Goal: Task Accomplishment & Management: Manage account settings

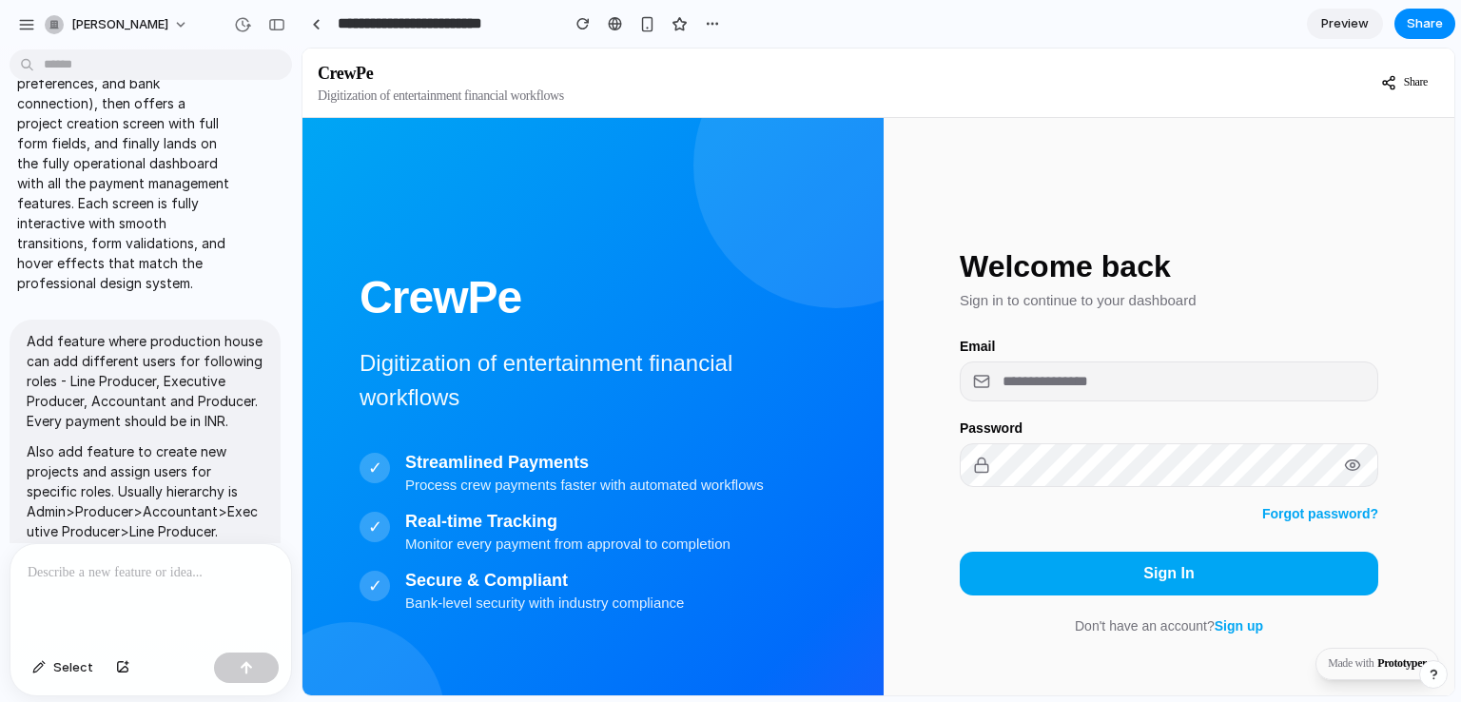
scroll to position [841, 0]
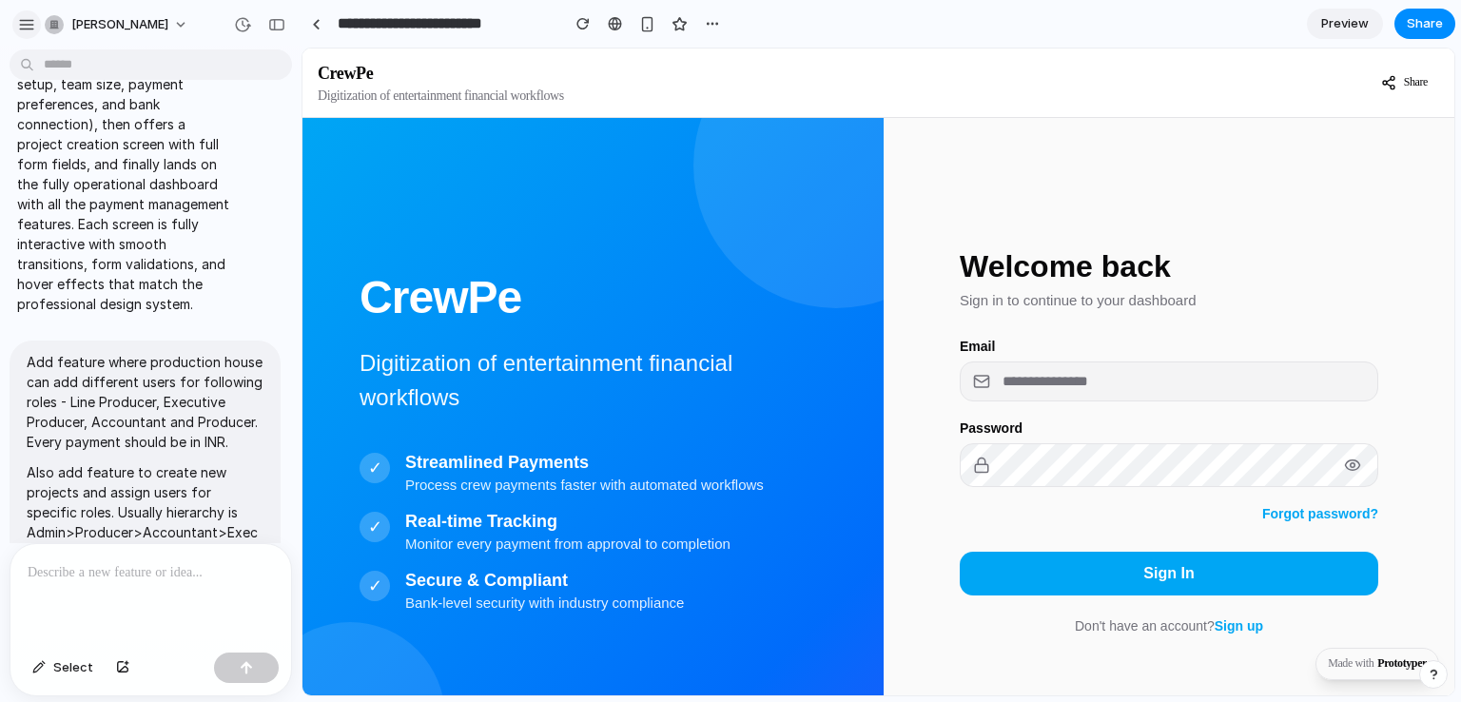
click at [18, 23] on div "button" at bounding box center [26, 24] width 17 height 17
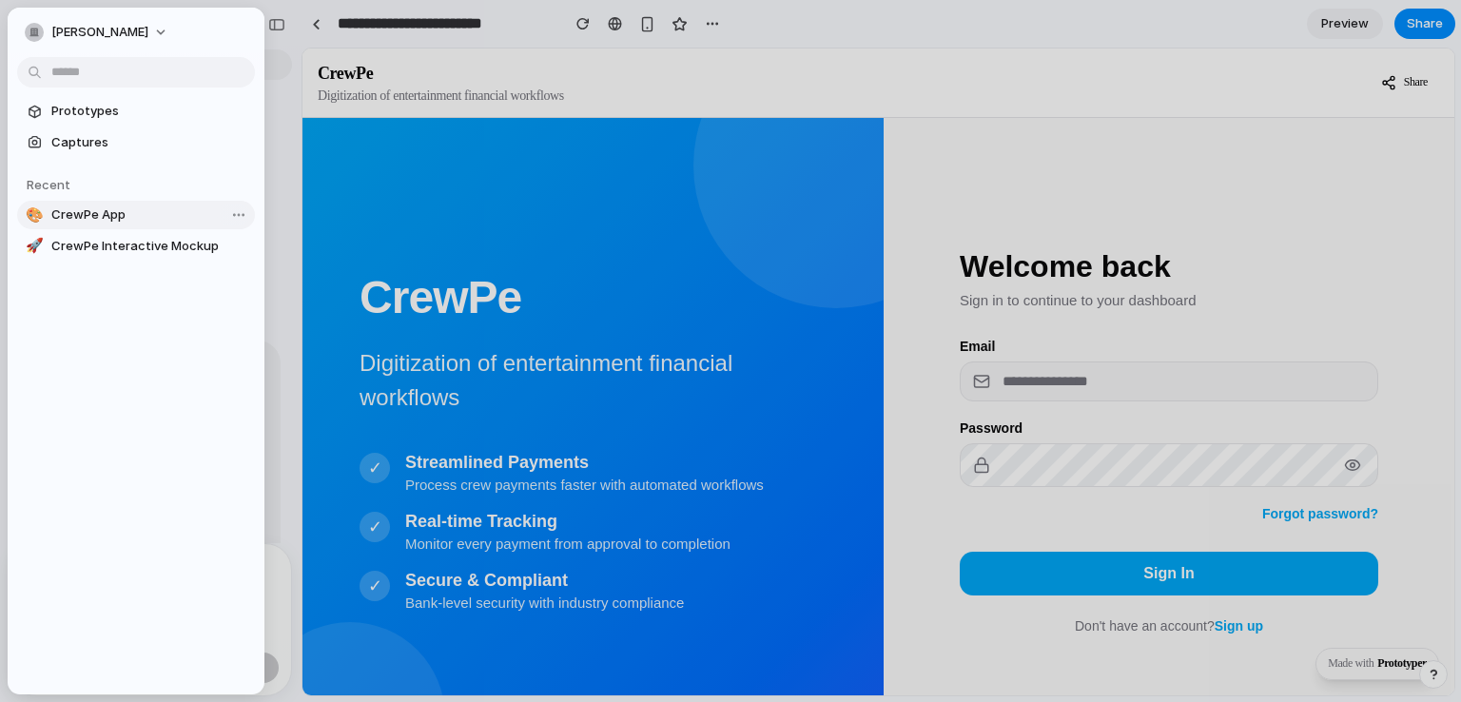
click at [142, 214] on span "CrewPe App" at bounding box center [149, 214] width 196 height 19
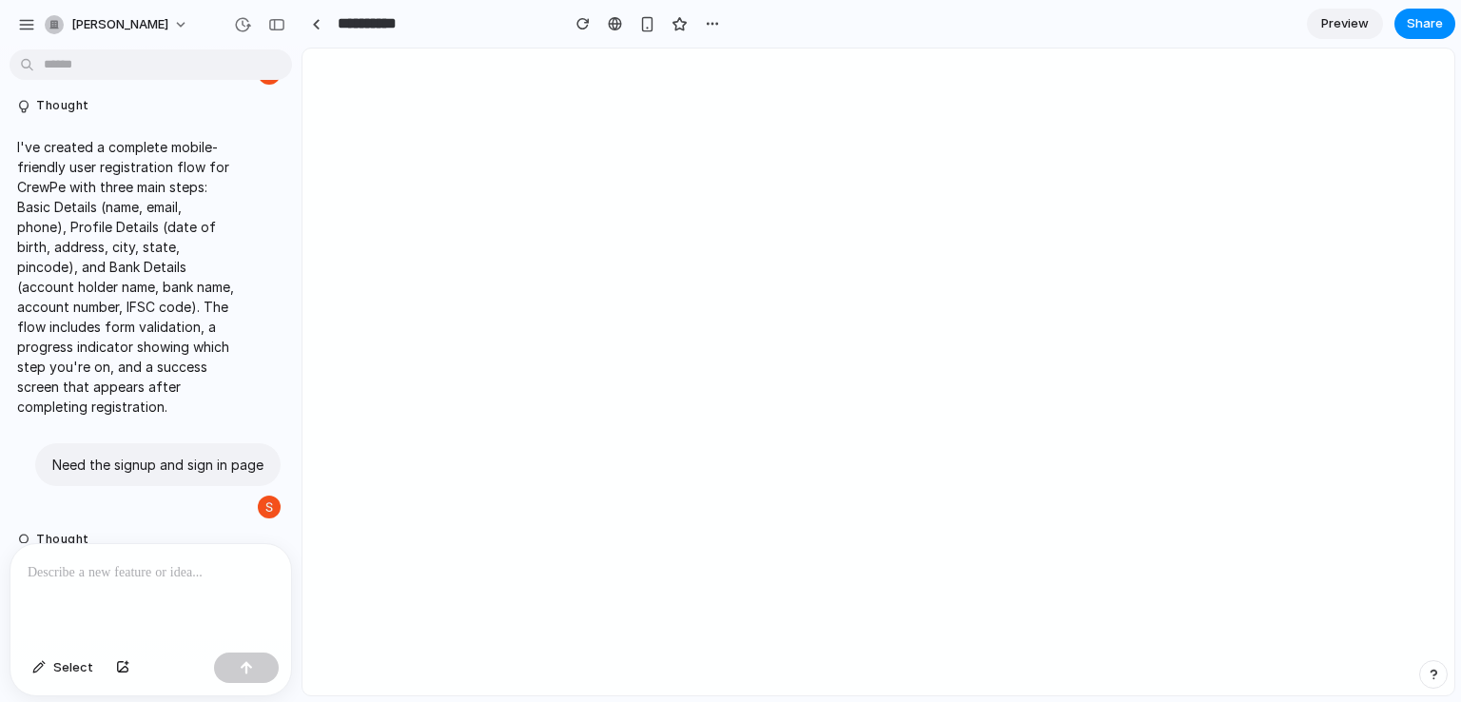
type input "**********"
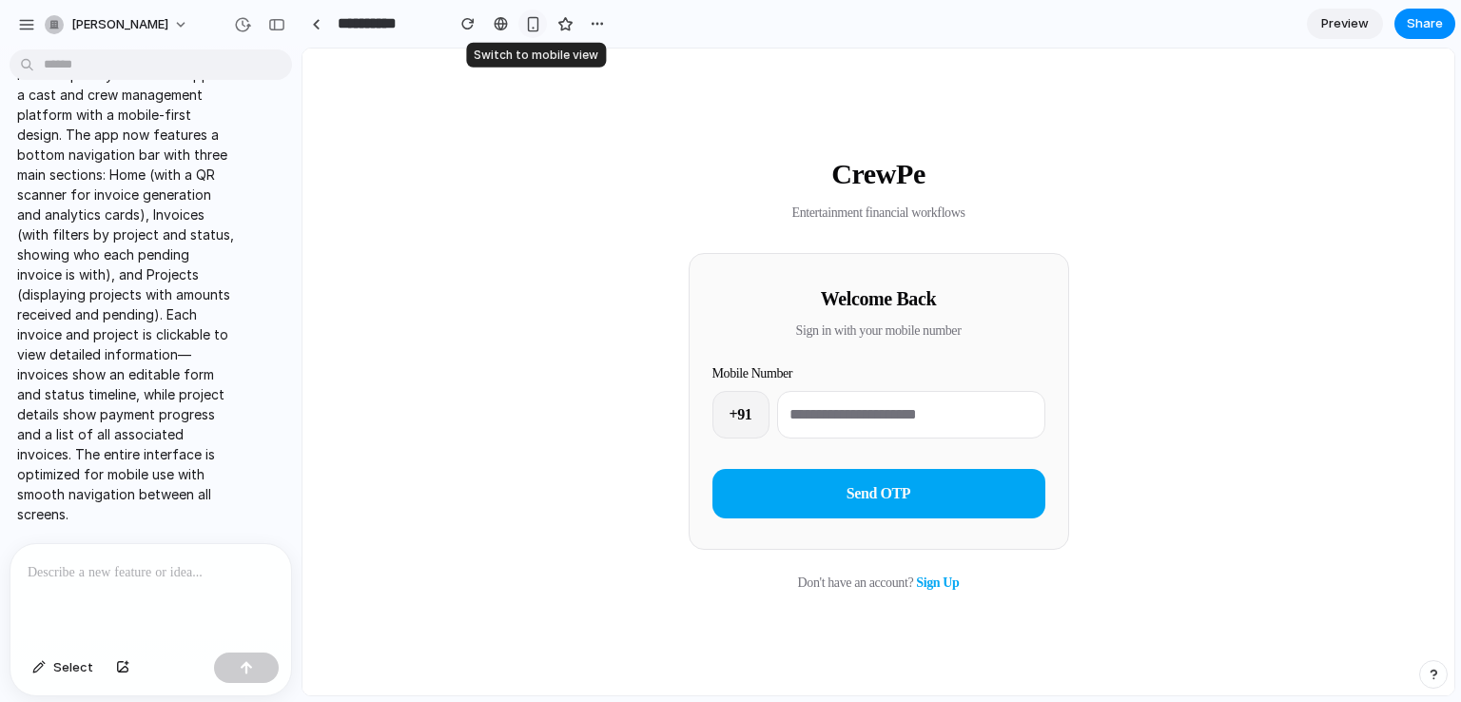
click at [534, 21] on div "button" at bounding box center [533, 24] width 16 height 16
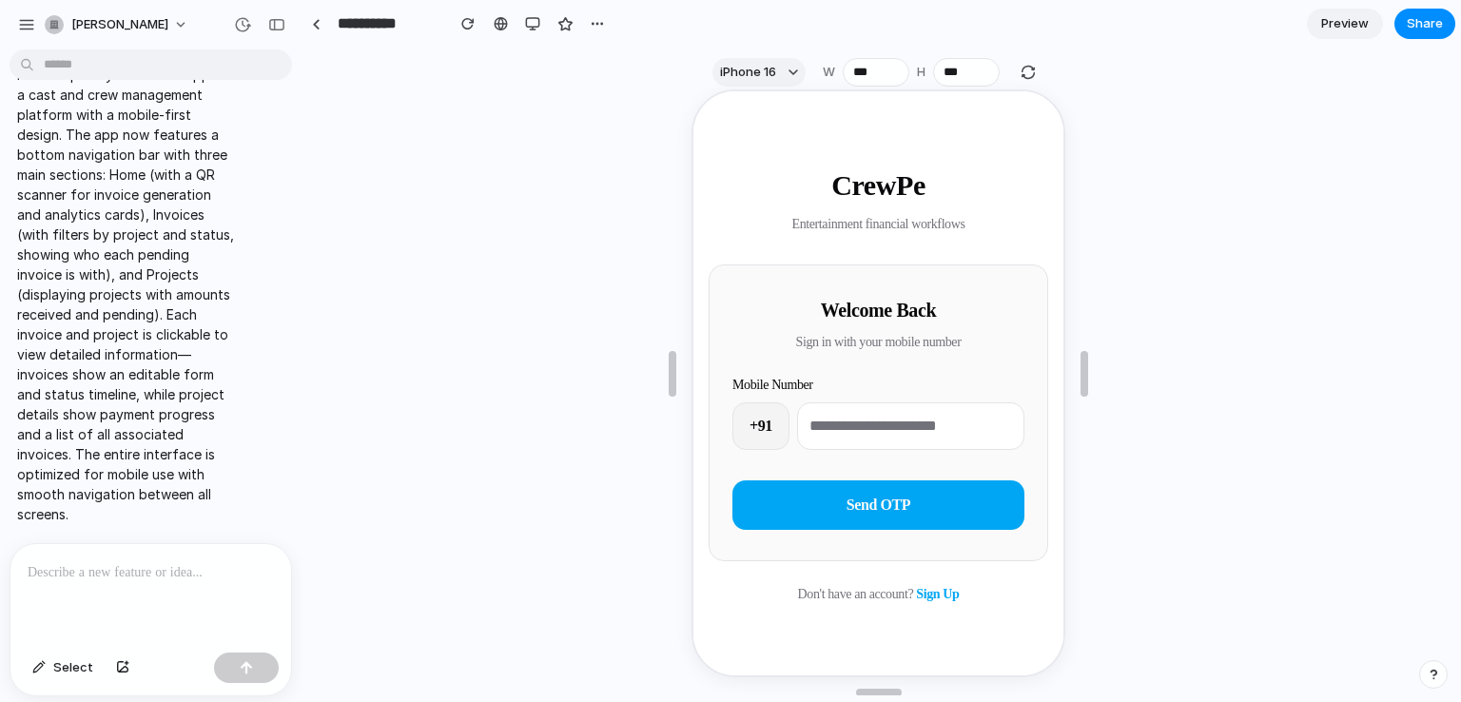
scroll to position [34, 0]
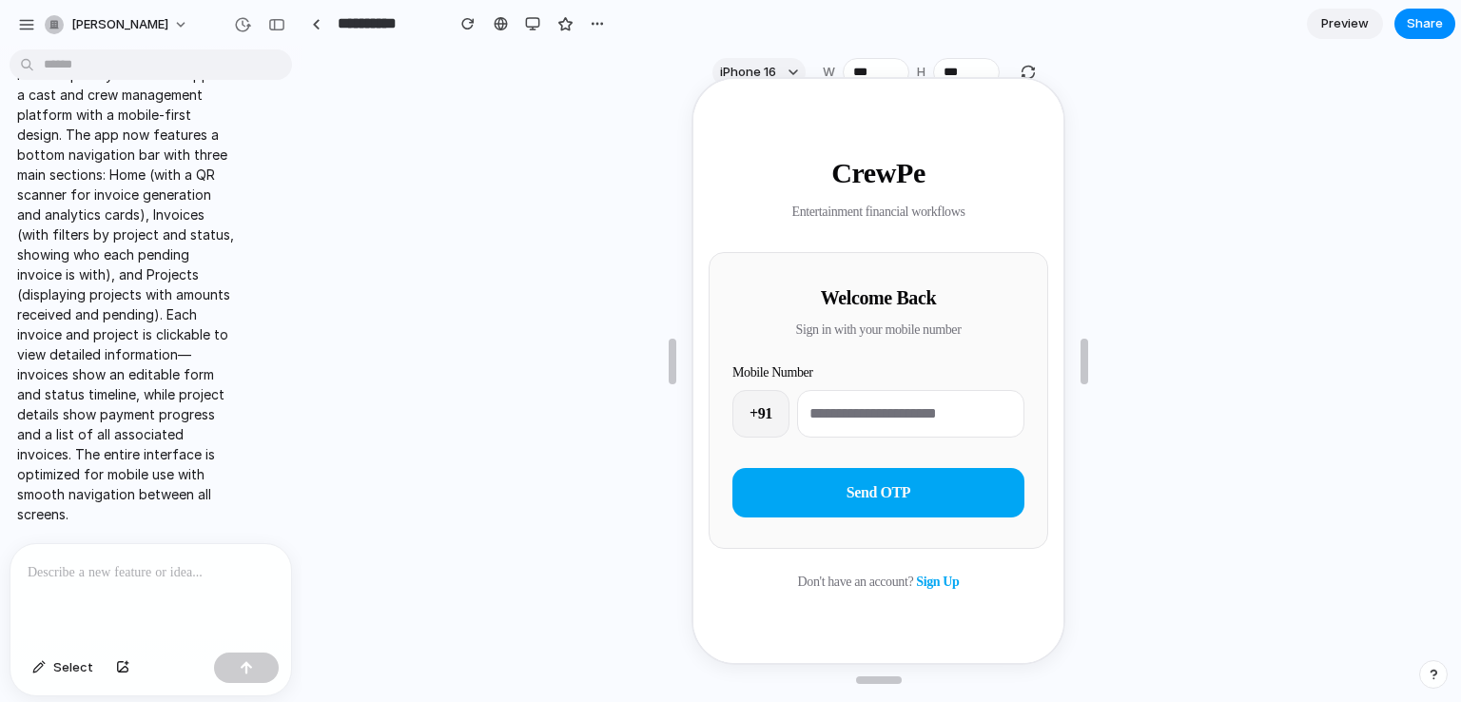
click at [923, 431] on input "tel" at bounding box center [908, 412] width 227 height 48
type input "**********"
click at [862, 495] on span "Send OTP" at bounding box center [876, 490] width 65 height 16
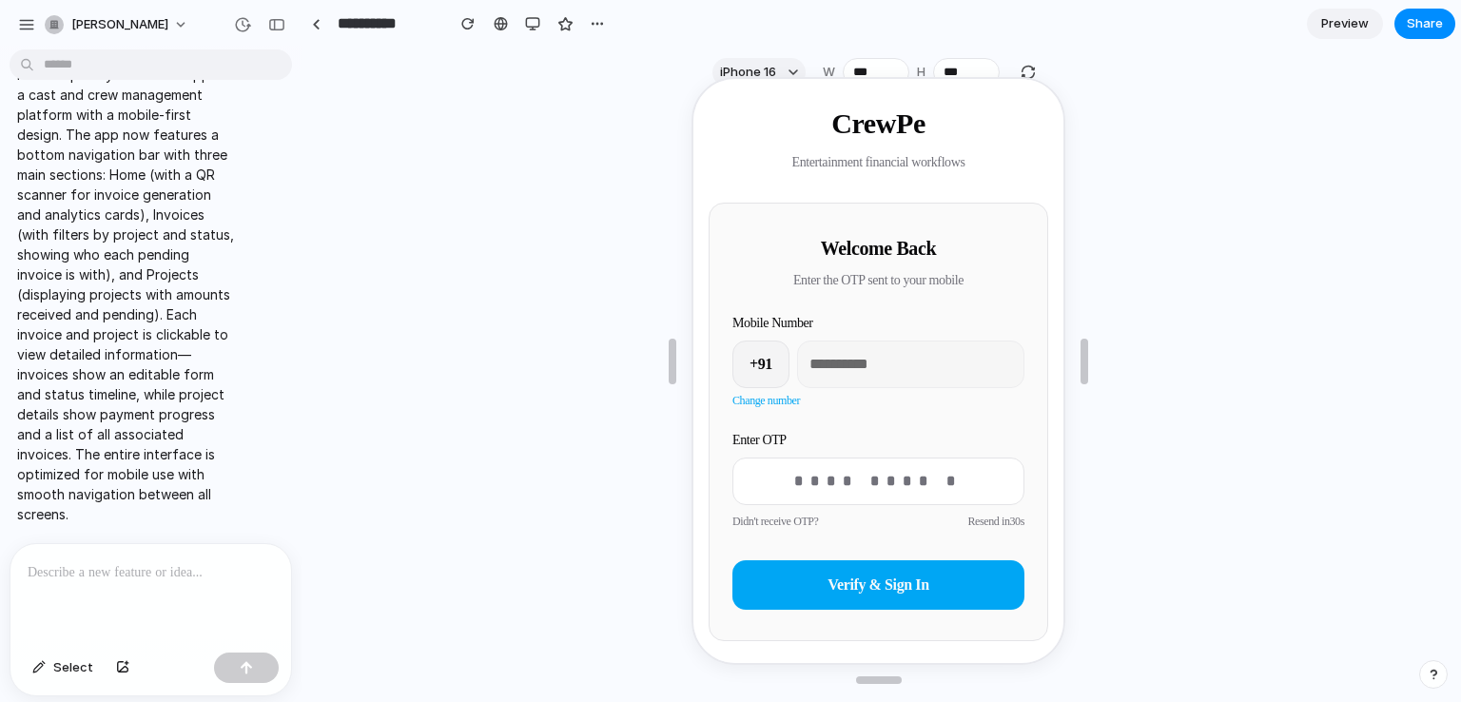
click at [862, 495] on input "text" at bounding box center [876, 479] width 292 height 48
type input "******"
click at [885, 567] on button "Verify & Sign In" at bounding box center [876, 582] width 292 height 49
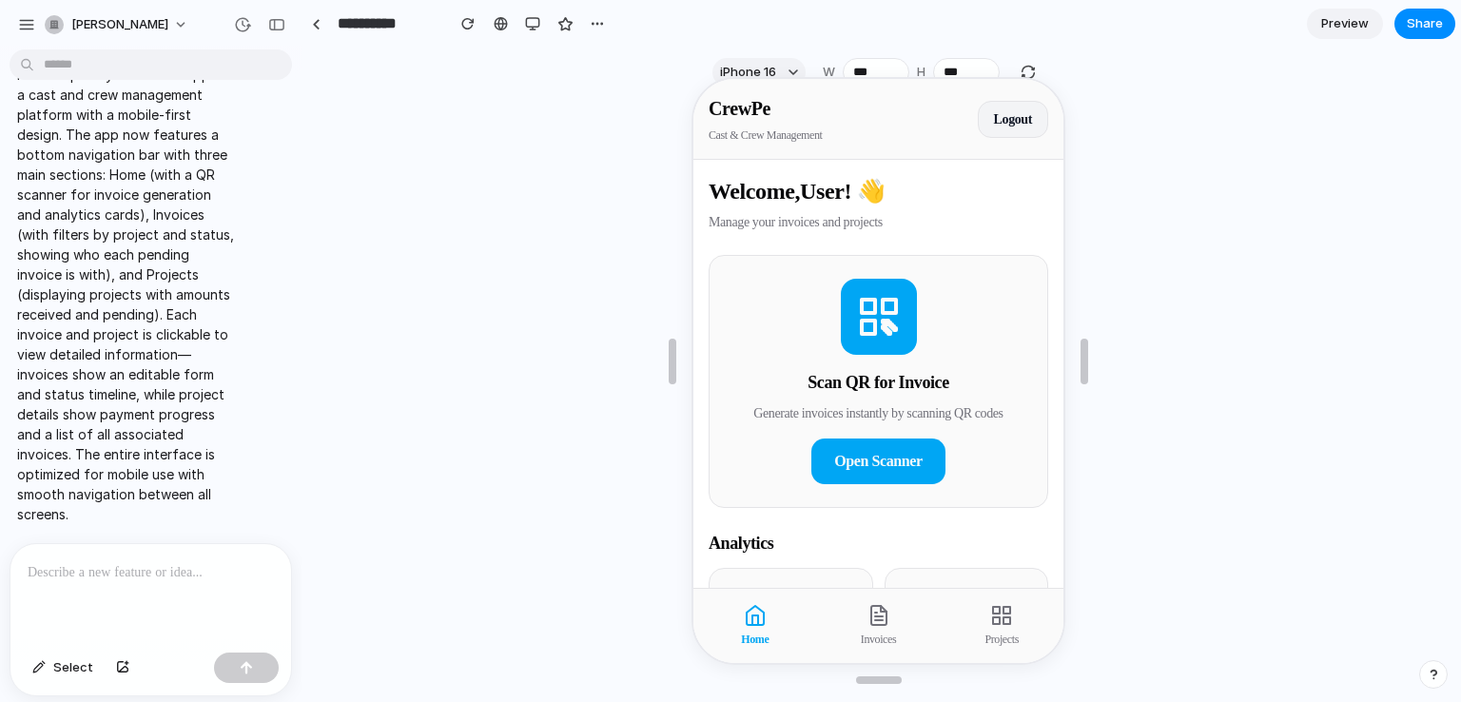
scroll to position [0, 0]
click at [871, 626] on button "Invoices" at bounding box center [877, 623] width 124 height 59
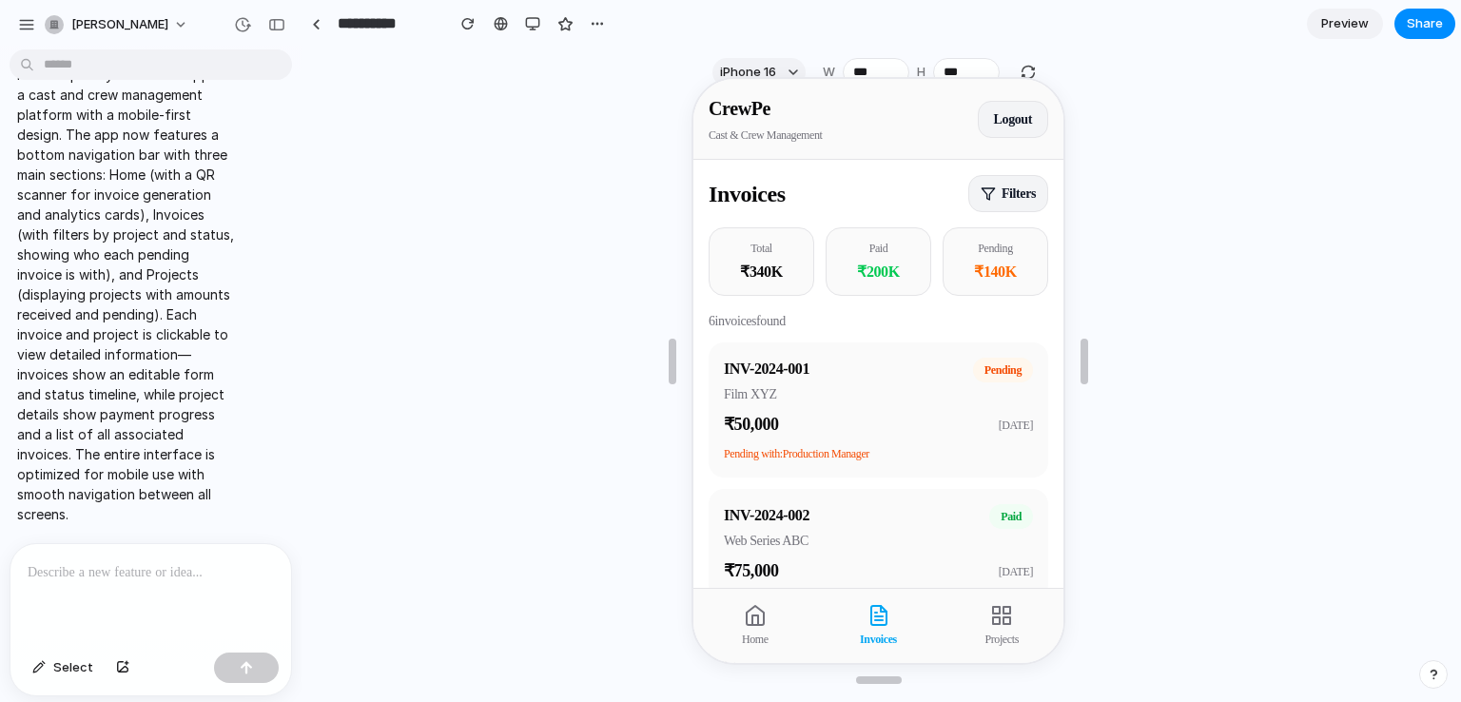
click at [998, 615] on icon at bounding box center [999, 613] width 23 height 23
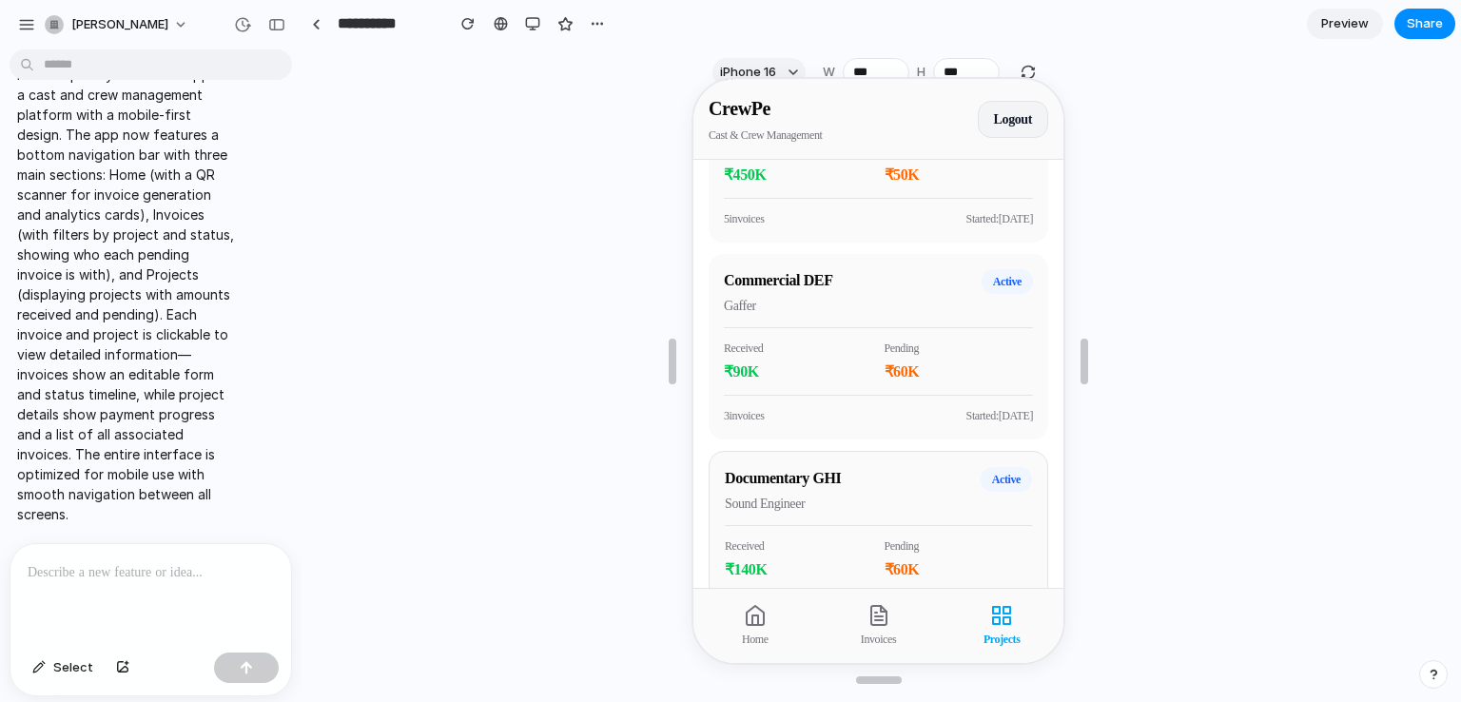
scroll to position [601, 0]
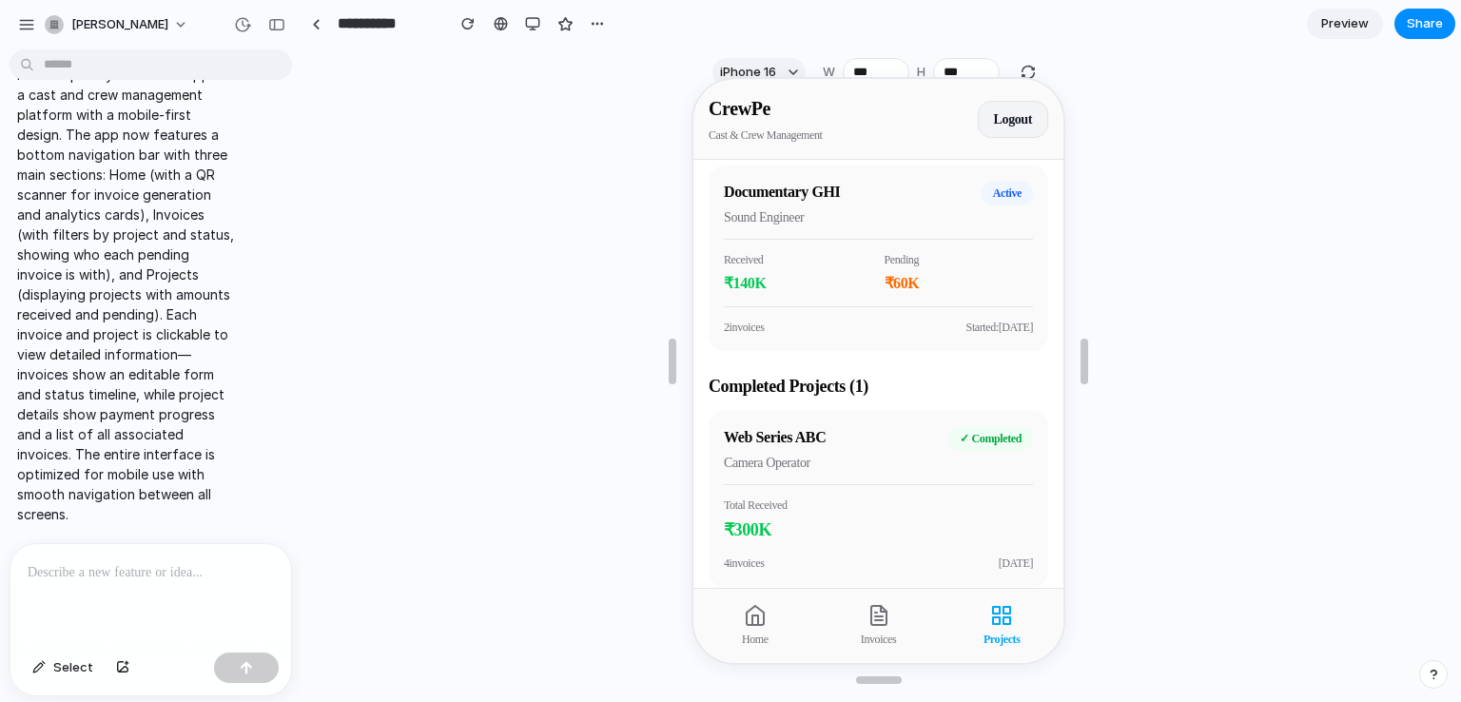
click at [860, 474] on div "Web Series ABC Camera Operator ✓ Completed Total Received ₹ 300 K 4 invoice s 2…" at bounding box center [876, 497] width 339 height 176
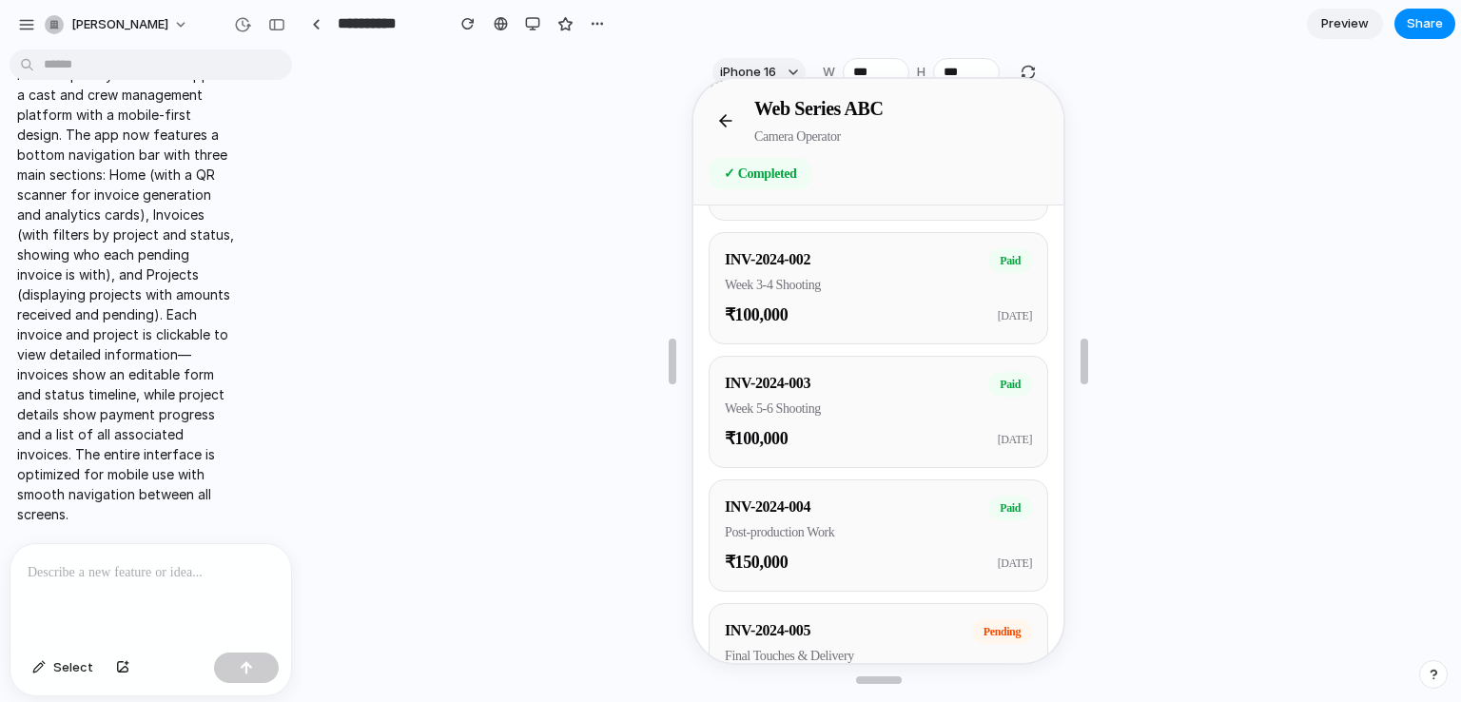
scroll to position [662, 0]
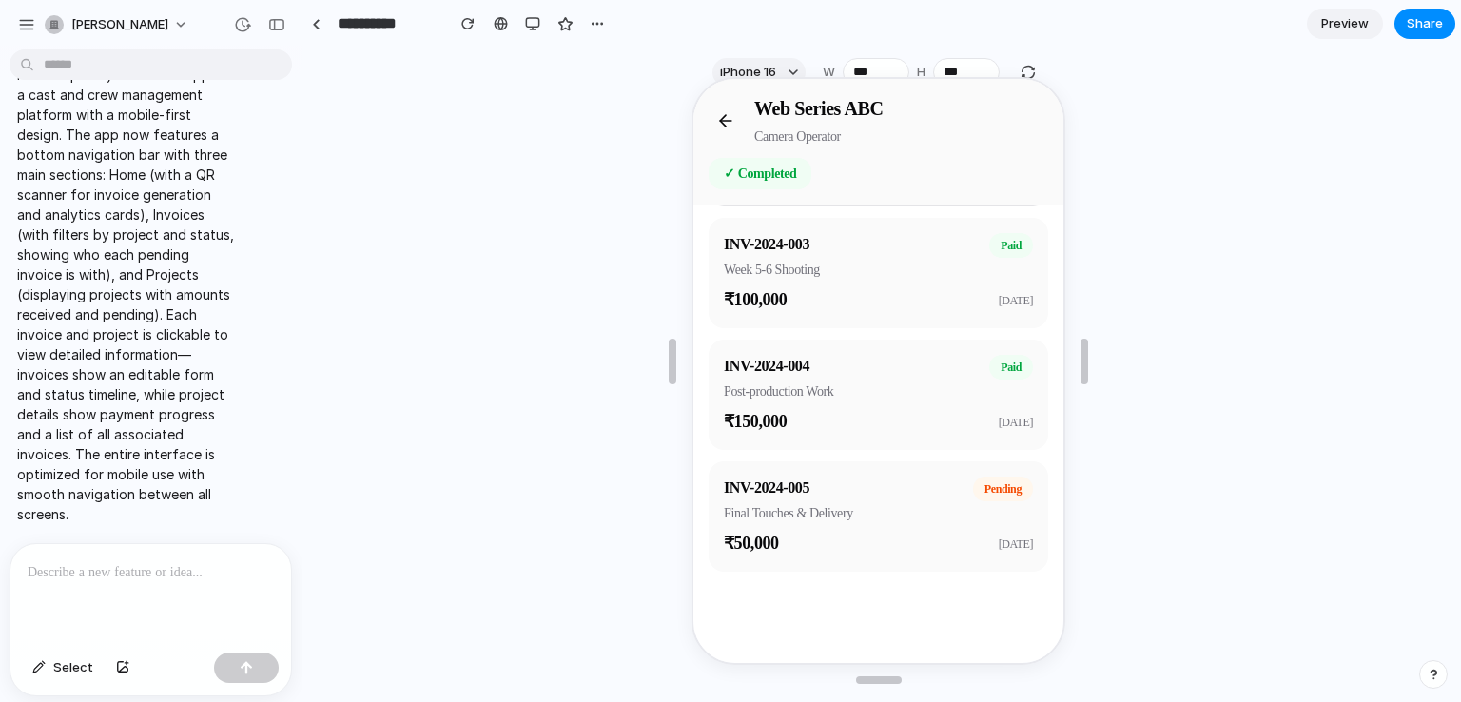
click at [724, 119] on line at bounding box center [723, 119] width 11 height 0
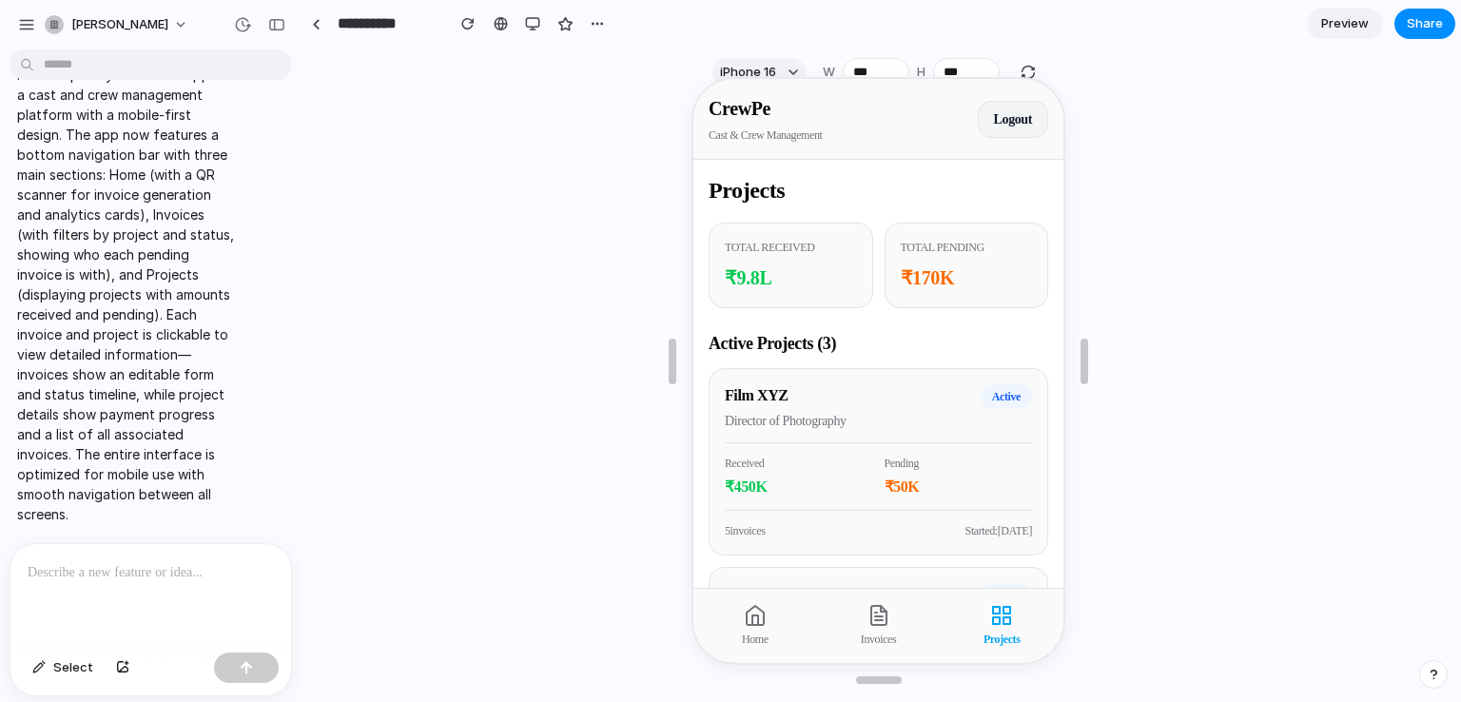
scroll to position [0, 0]
click at [937, 242] on p "Total Pending" at bounding box center [965, 247] width 132 height 17
click at [767, 271] on p "₹ 9.8 L" at bounding box center [789, 277] width 132 height 29
click at [875, 611] on icon at bounding box center [876, 613] width 23 height 23
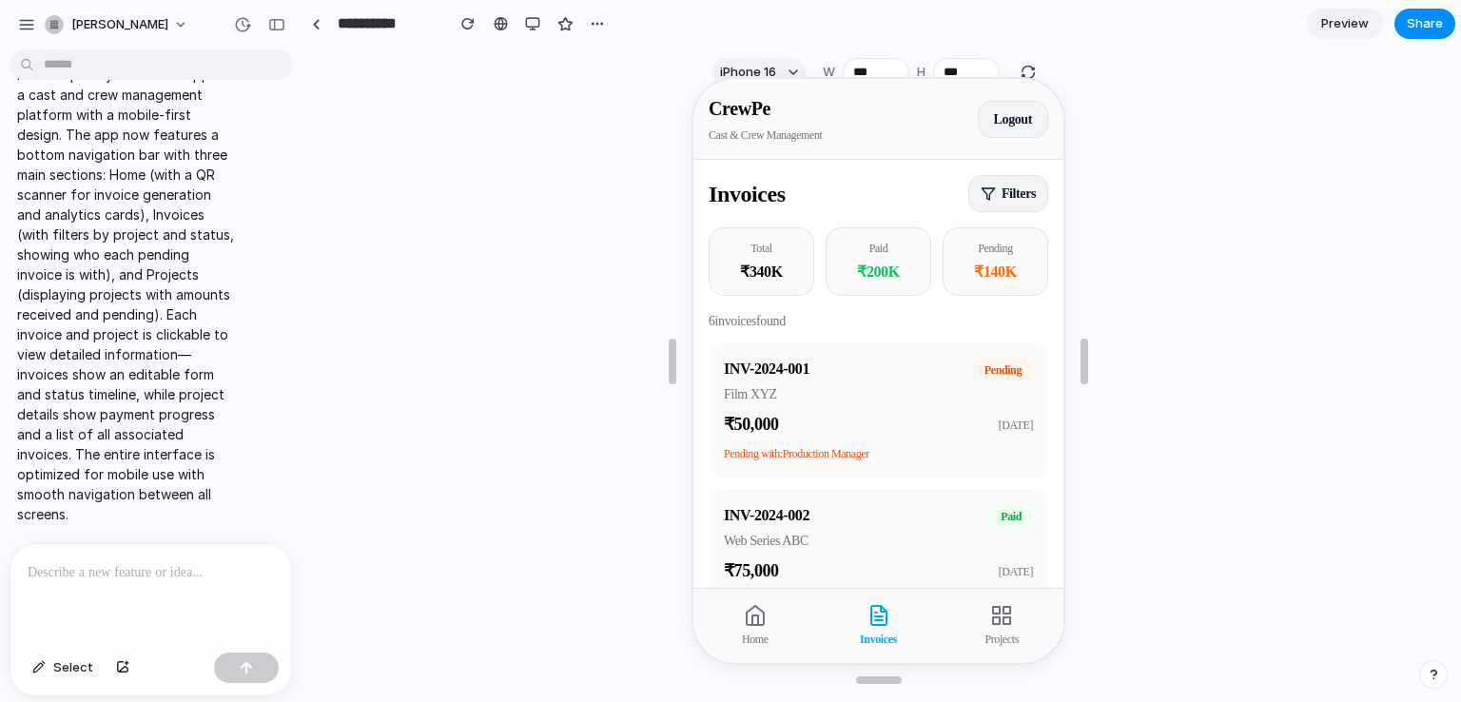
click at [987, 199] on button "Filters" at bounding box center [1006, 191] width 80 height 37
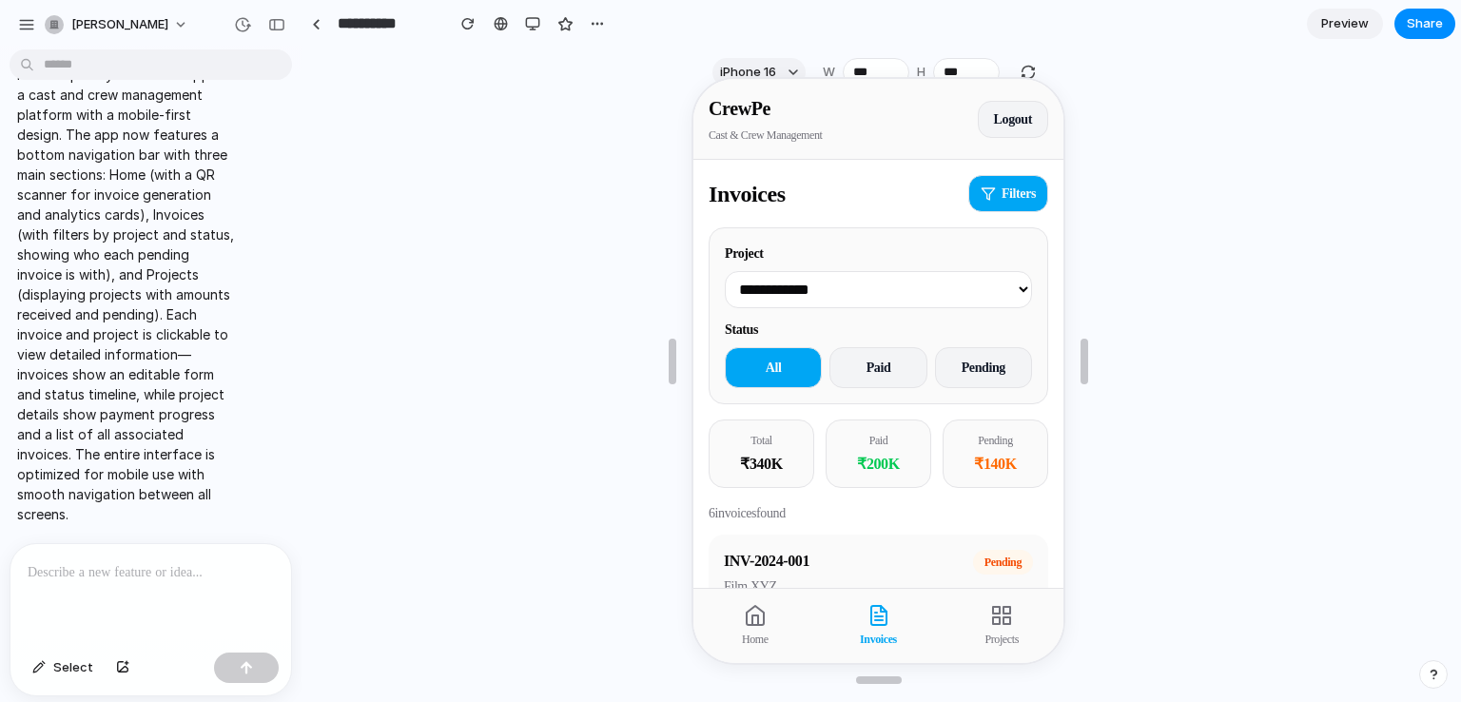
click at [989, 186] on button "Filters" at bounding box center [1006, 191] width 80 height 37
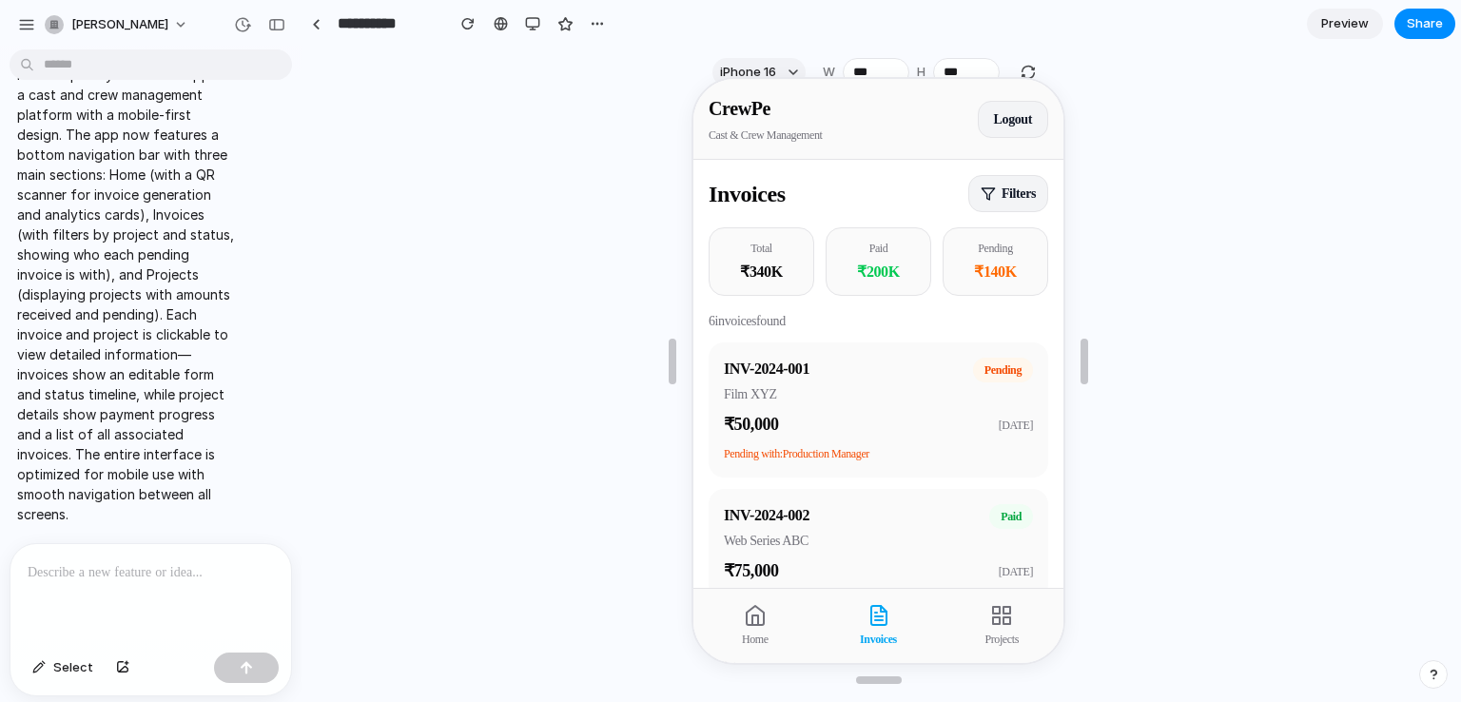
click at [871, 242] on p "Paid" at bounding box center [876, 246] width 81 height 17
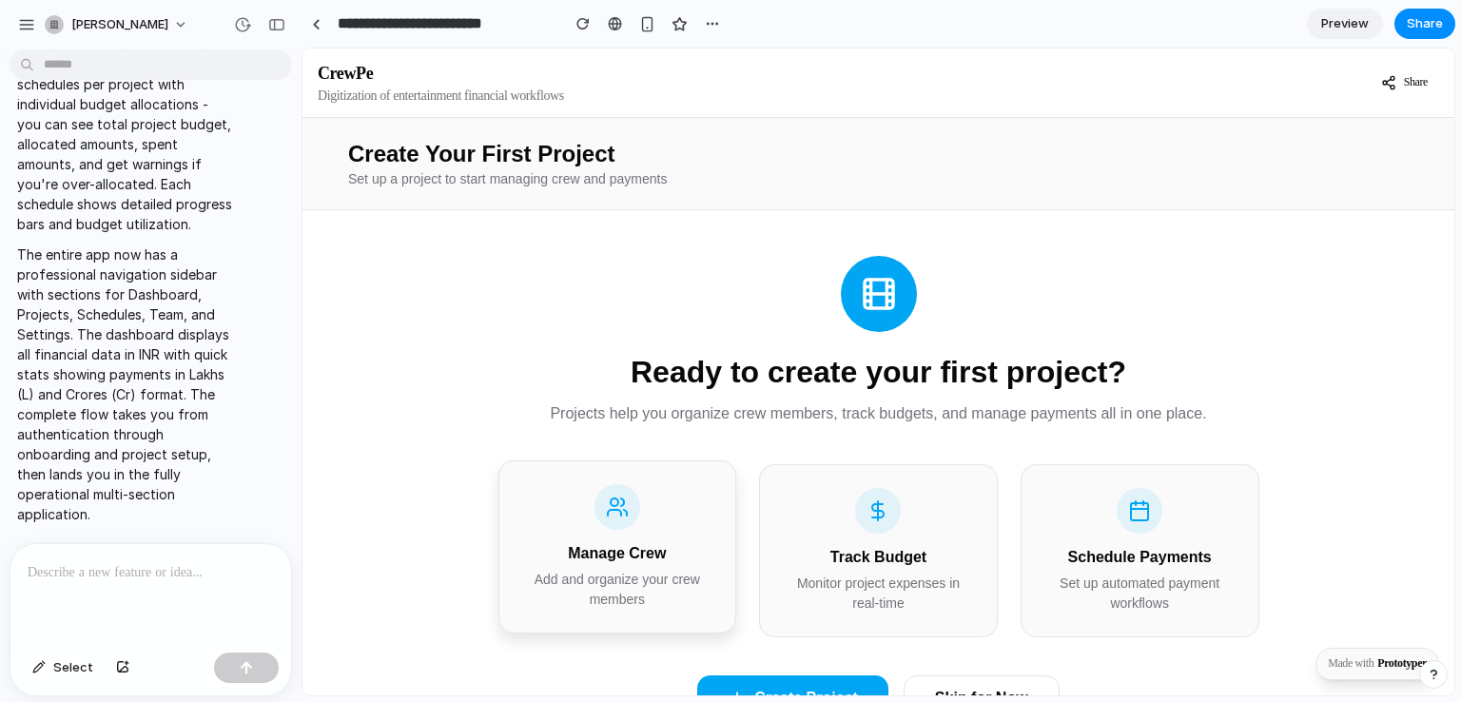
scroll to position [87, 0]
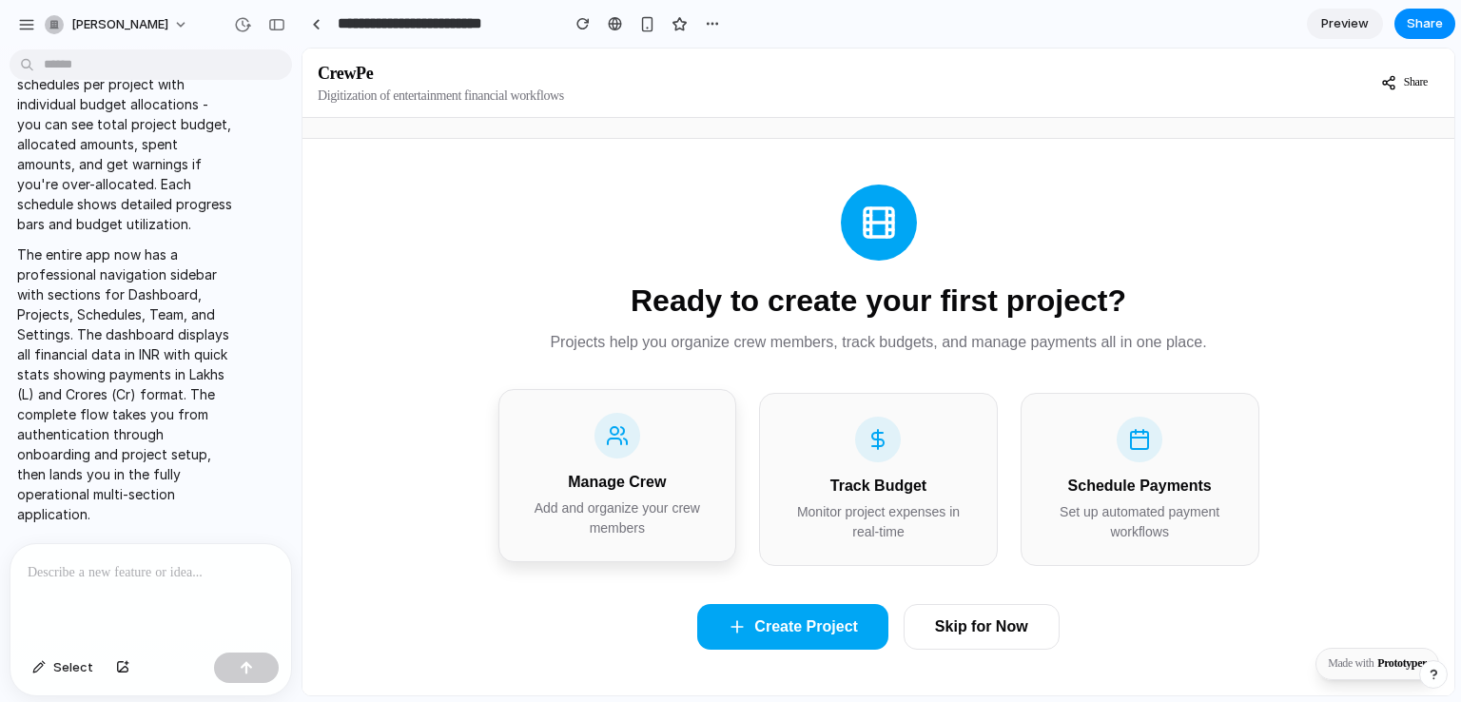
click at [677, 489] on div "Manage Crew Add and organize your crew members" at bounding box center [617, 475] width 239 height 173
click at [998, 621] on button "Skip for Now" at bounding box center [981, 627] width 156 height 46
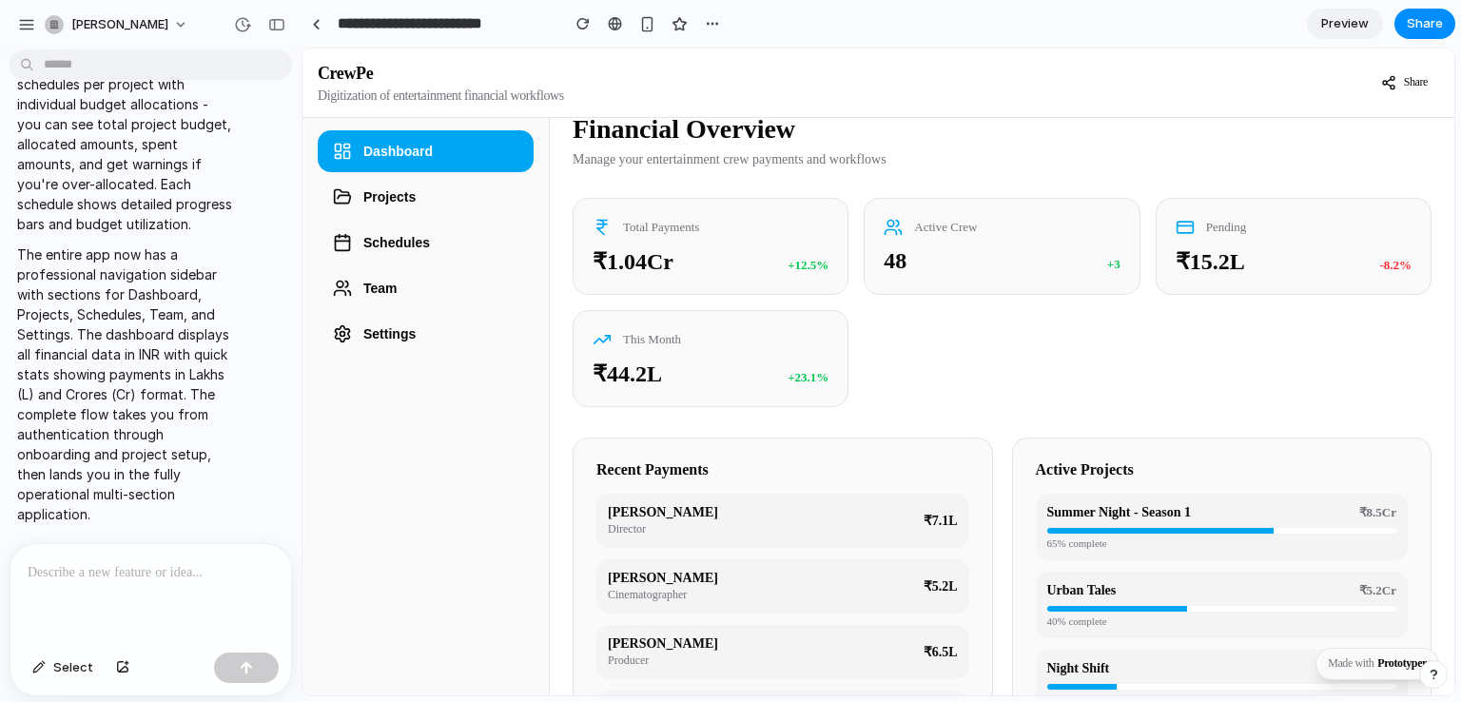
click at [171, 585] on div at bounding box center [150, 594] width 281 height 101
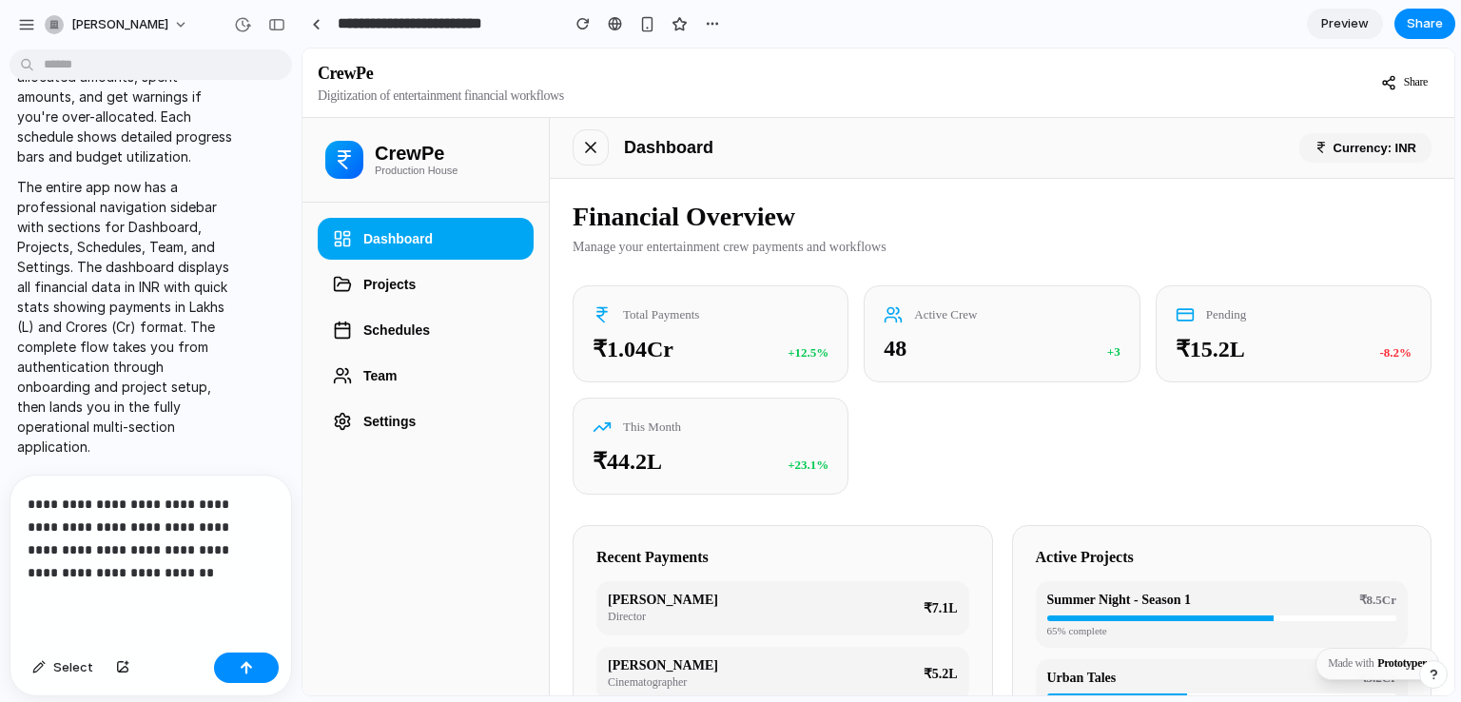
scroll to position [2198, 0]
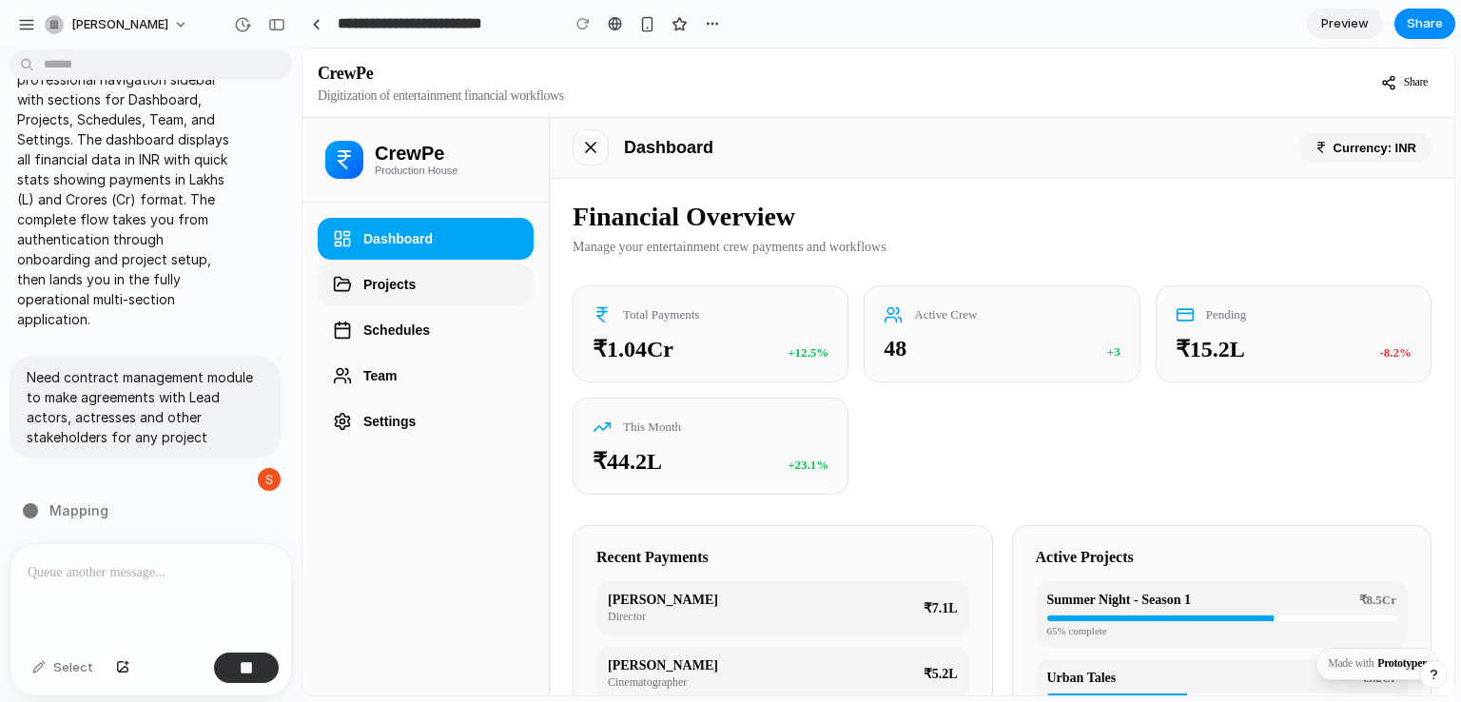
click at [427, 283] on button "Projects" at bounding box center [426, 284] width 216 height 42
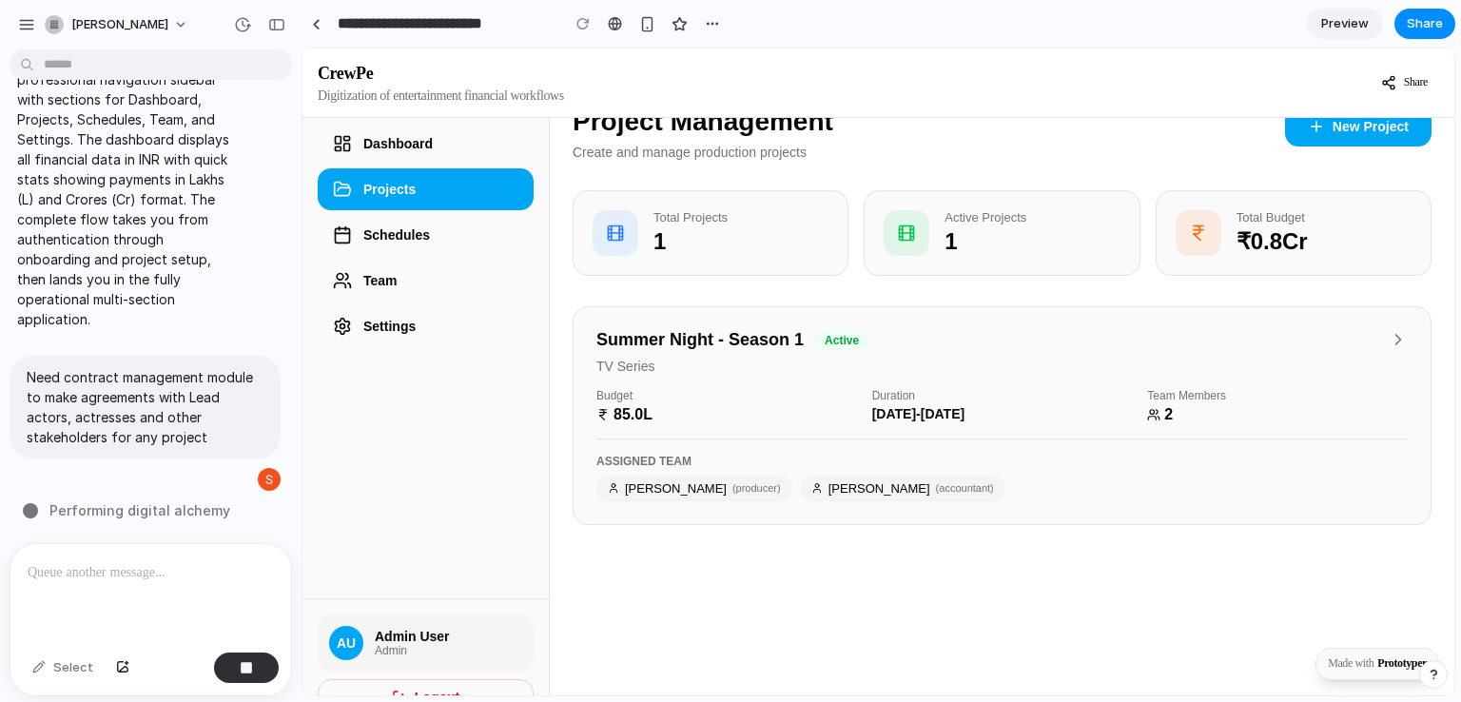
scroll to position [129, 0]
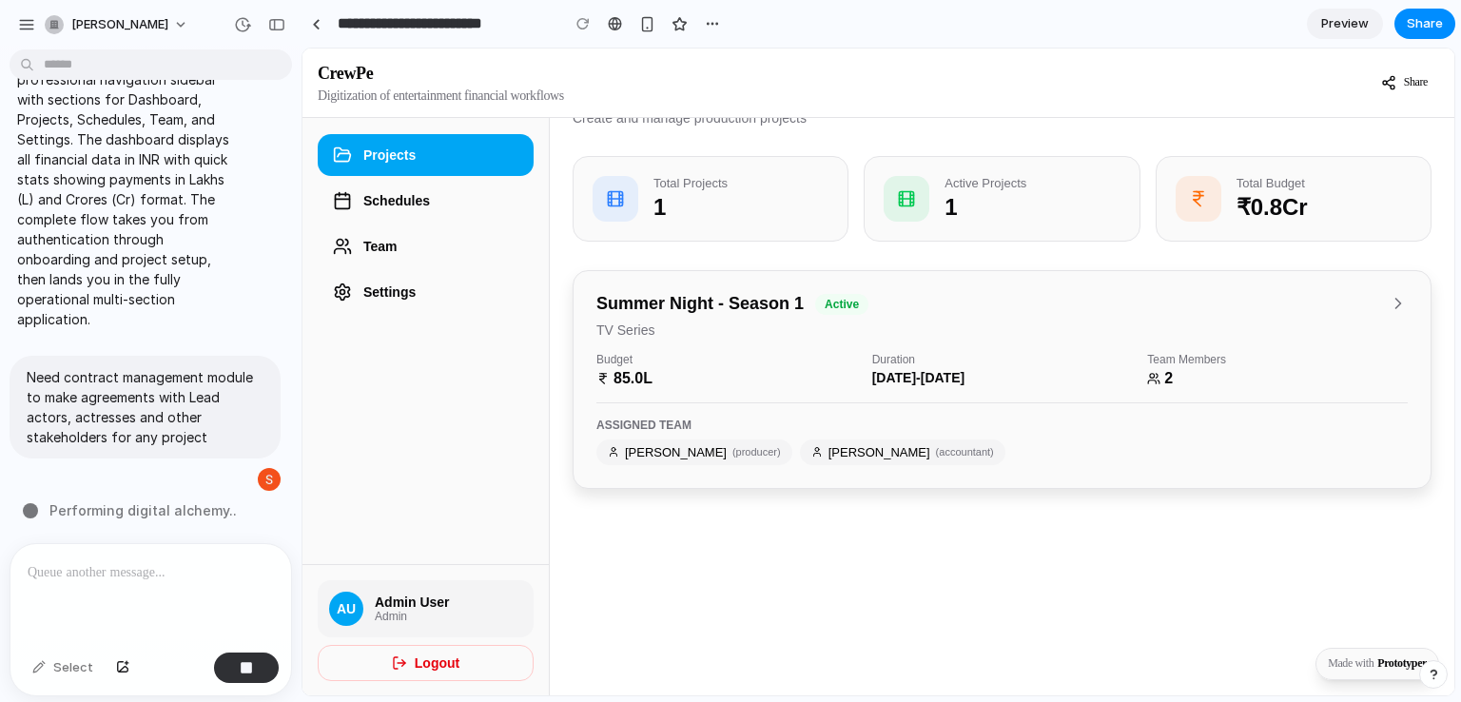
click at [1385, 324] on div "Summer Night - Season 1 active TV Series" at bounding box center [1001, 316] width 811 height 44
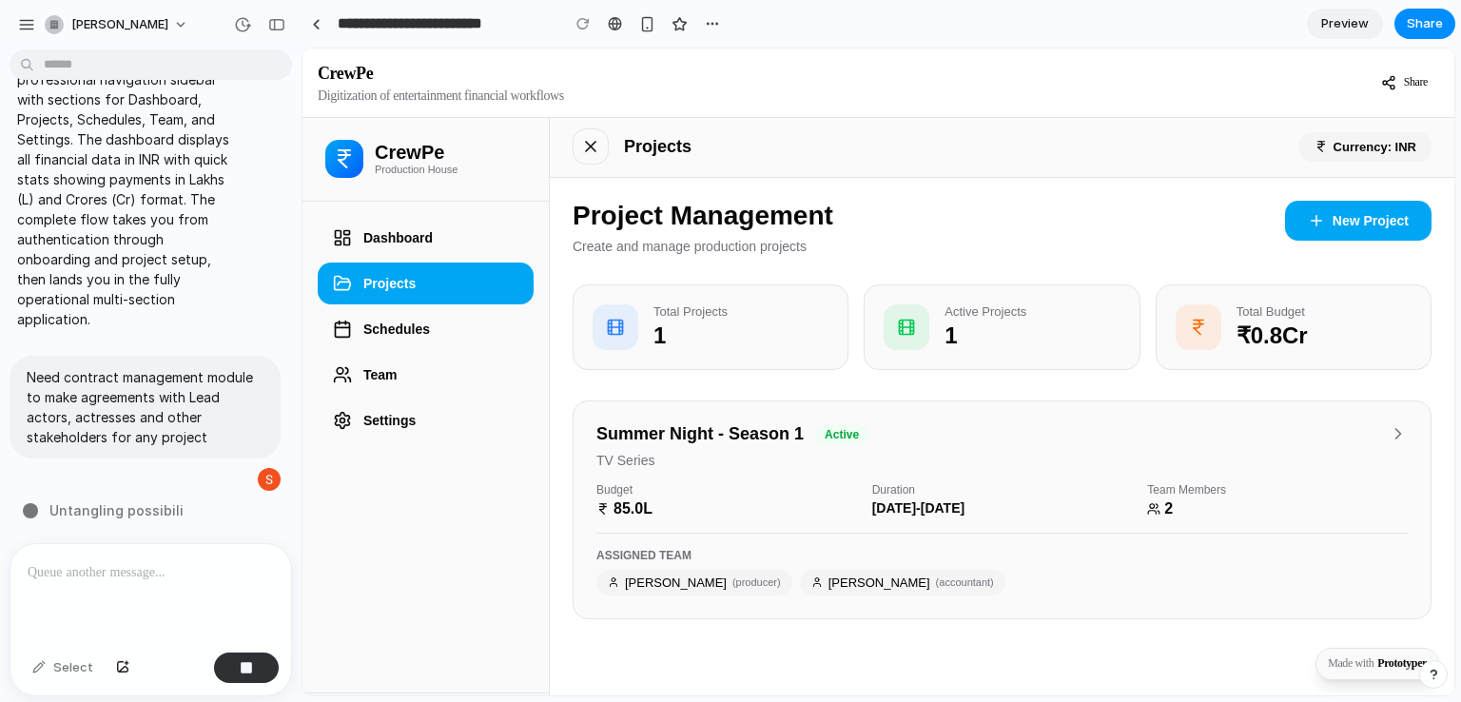
scroll to position [0, 0]
click at [1067, 371] on div "Active Projects 1" at bounding box center [1001, 328] width 276 height 86
click at [1376, 223] on button "New Project" at bounding box center [1358, 222] width 146 height 40
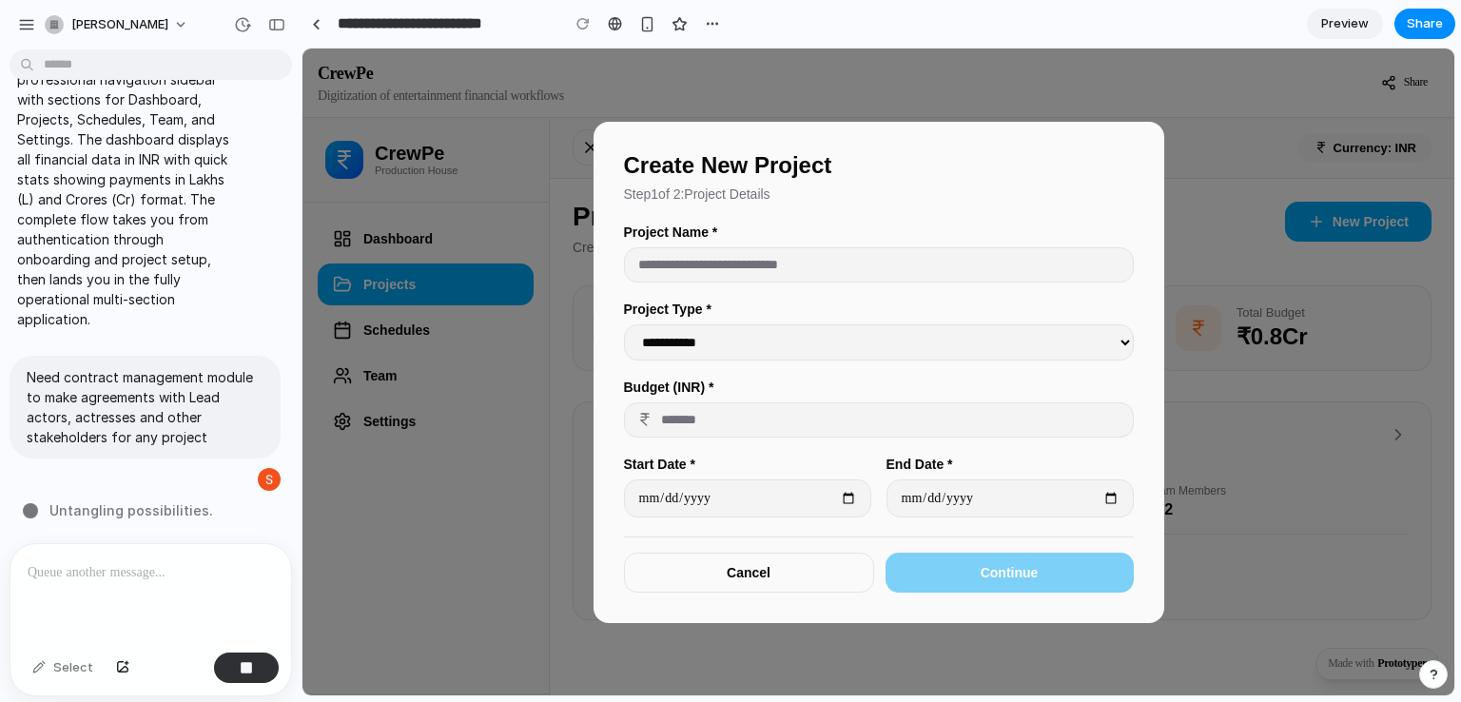
click at [736, 587] on button "Cancel" at bounding box center [749, 572] width 250 height 40
